Goal: Information Seeking & Learning: Learn about a topic

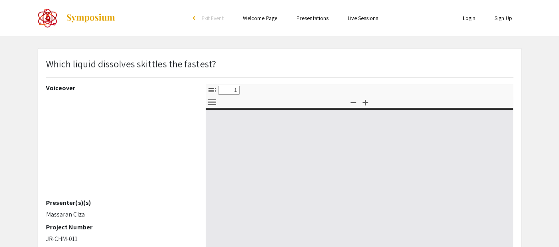
select select "custom"
type input "0"
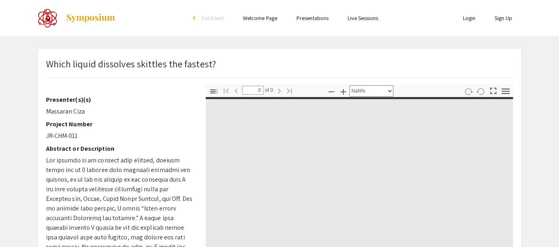
scroll to position [105, 0]
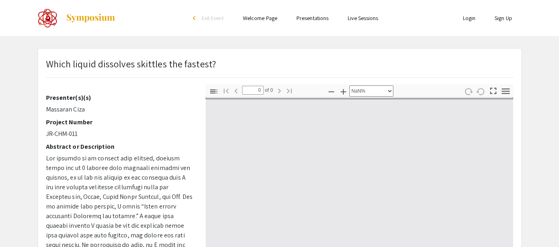
select select "auto"
type input "1"
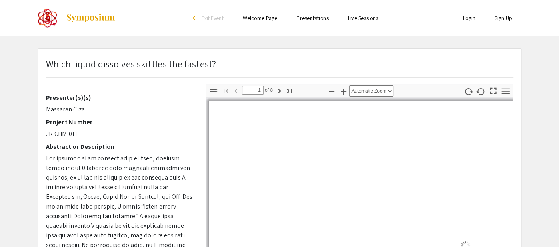
select select "auto"
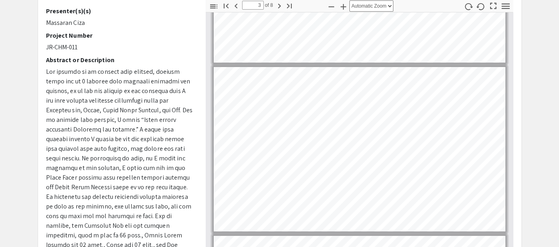
scroll to position [300, 0]
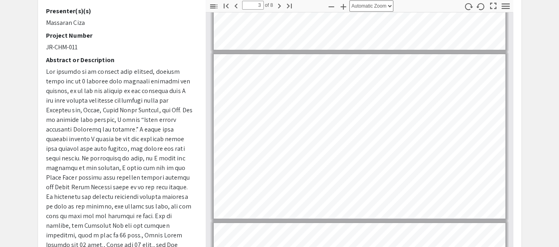
type input "2"
select select "custom"
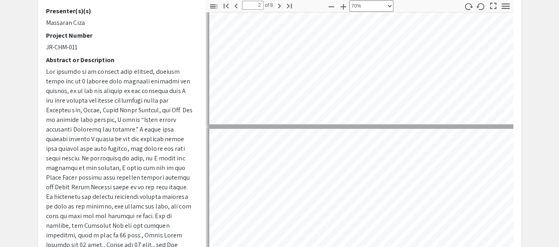
scroll to position [209, 3]
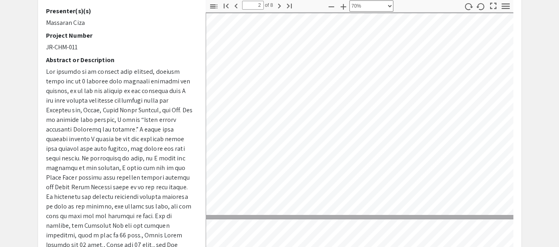
type input "3"
select select "custom"
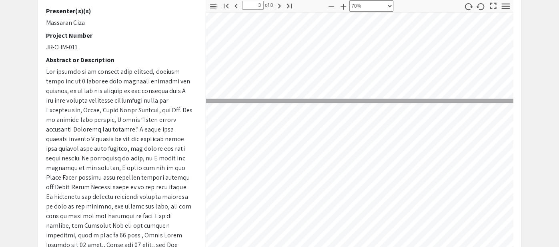
type input "4"
select select "custom"
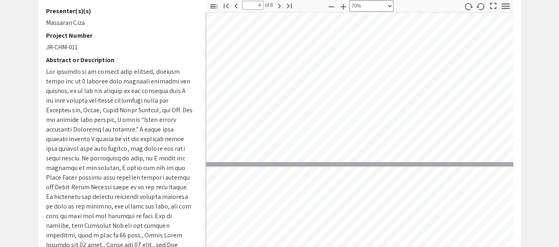
type input "5"
select select "custom"
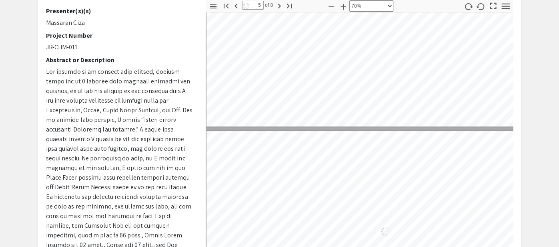
type input "4"
select select "custom"
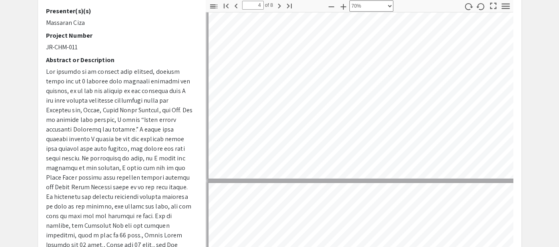
scroll to position [653, 0]
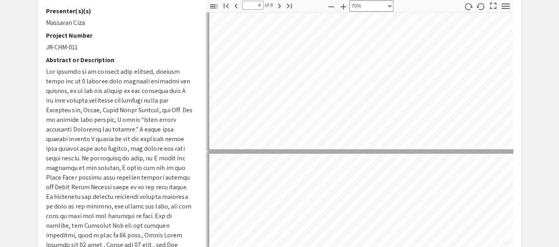
type input "5"
select select "custom"
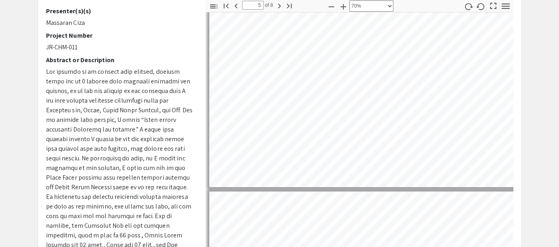
type input "6"
select select "custom"
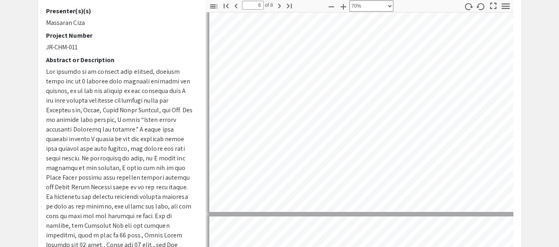
type input "7"
select select "custom"
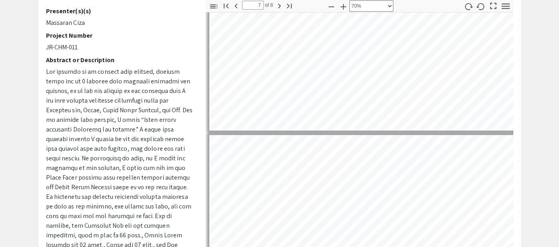
scroll to position [1132, 0]
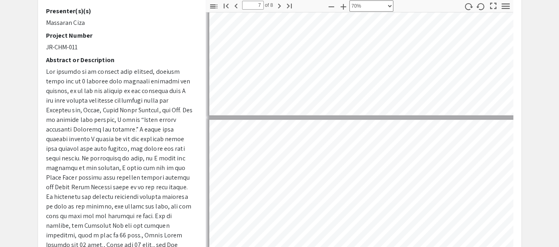
type input "6"
select select "custom"
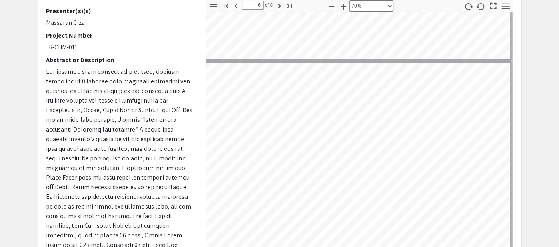
type input "5"
select select "custom"
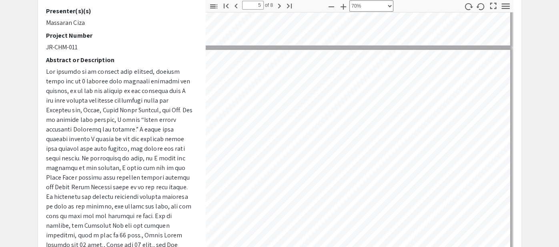
type input "4"
select select "custom"
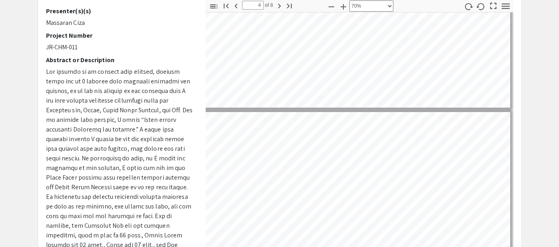
type input "5"
select select "custom"
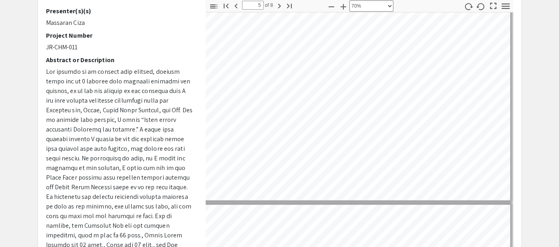
type input "4"
select select "custom"
type input "3"
select select "custom"
type input "2"
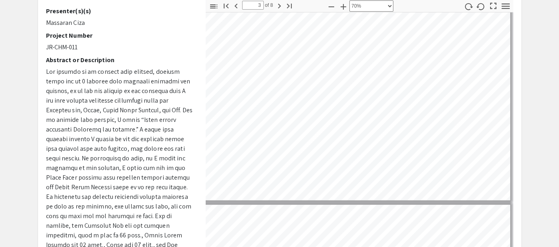
select select "custom"
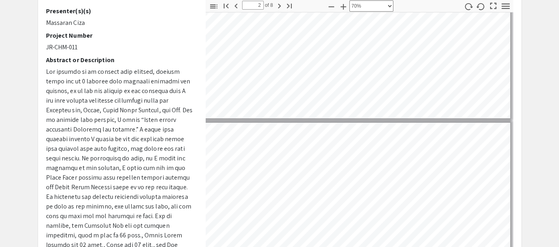
scroll to position [71, 57]
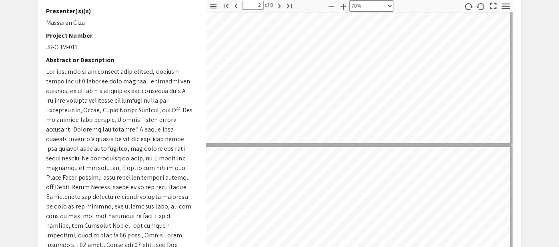
type input "1"
select select "custom"
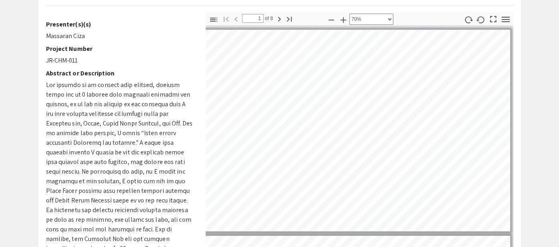
scroll to position [0, 0]
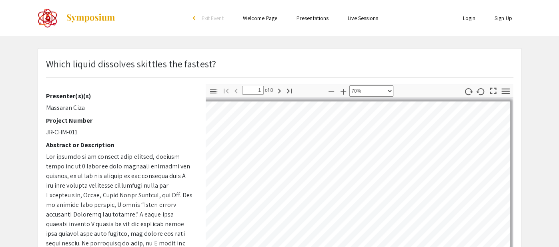
type input "2"
select select "custom"
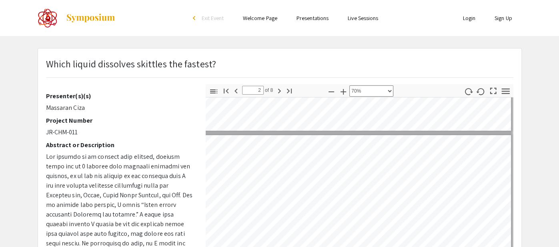
type input "3"
select select "custom"
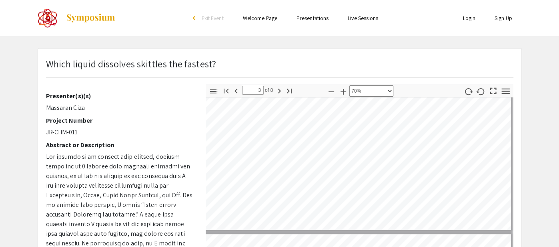
type input "4"
select select "custom"
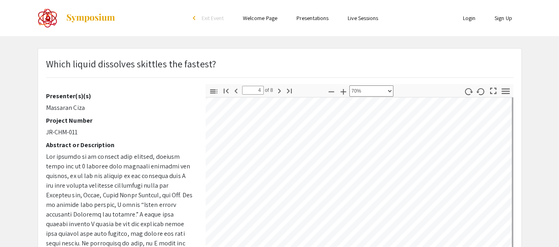
scroll to position [654, 55]
type input "5"
select select "custom"
type input "6"
select select "custom"
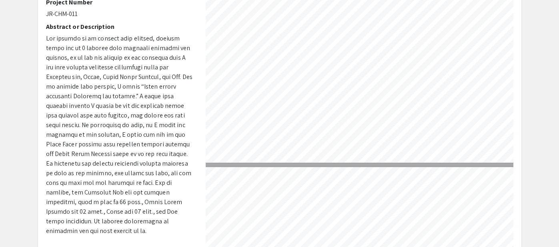
scroll to position [120, 0]
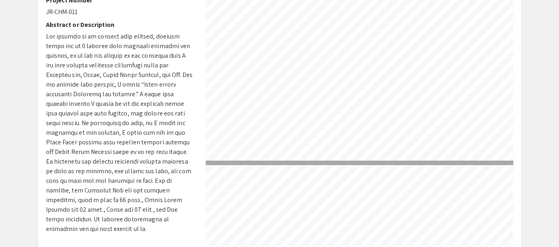
type input "7"
select select "custom"
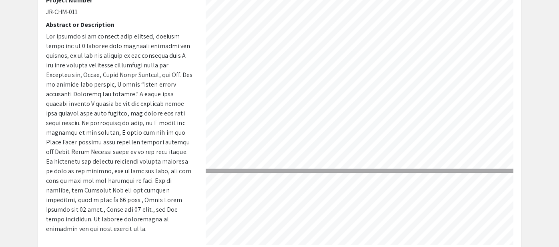
type input "8"
select select "custom"
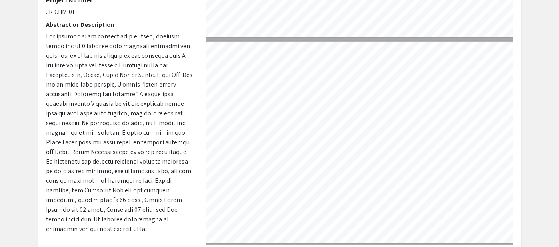
scroll to position [1380, 21]
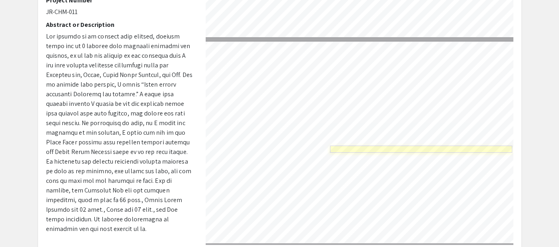
click at [441, 146] on link "Page 8" at bounding box center [421, 148] width 182 height 7
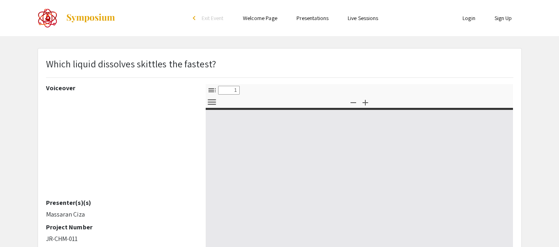
select select "custom"
type input "0"
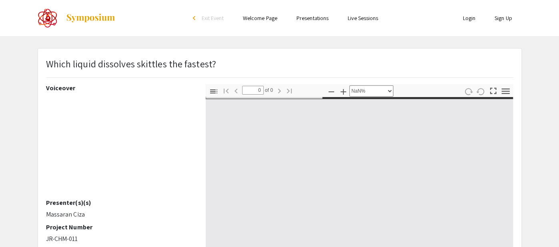
select select "auto"
type input "1"
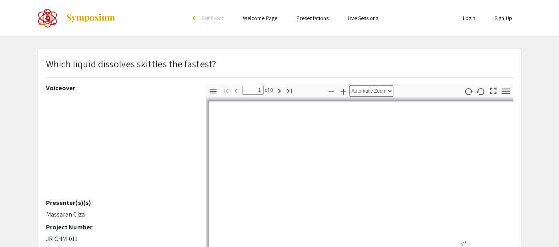
select select "custom"
type input "2"
select select "custom"
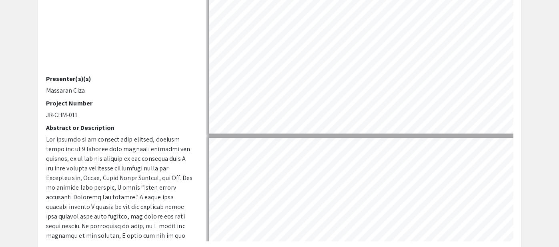
scroll to position [124, 0]
type input "3"
select select "custom"
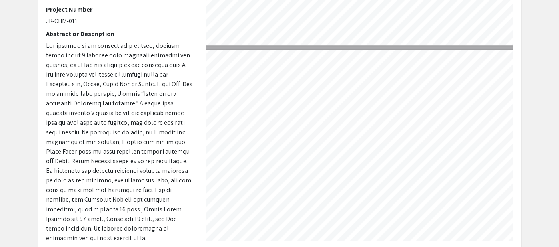
scroll to position [94, 0]
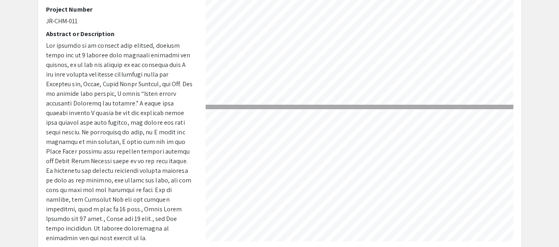
type input "4"
select select "custom"
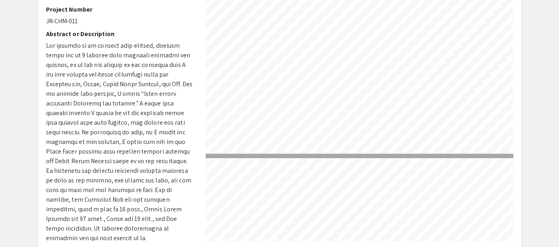
scroll to position [655, 12]
